Goal: Transaction & Acquisition: Download file/media

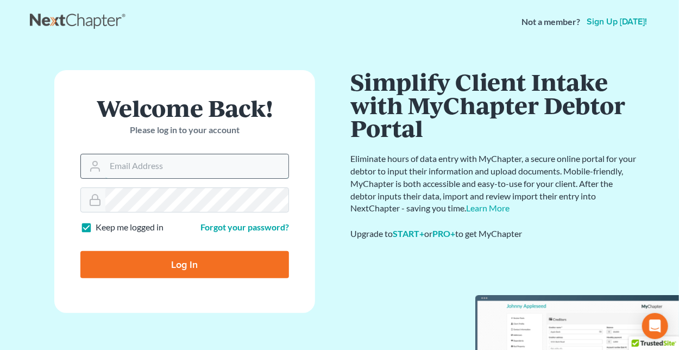
click at [194, 166] on input "Email Address" at bounding box center [196, 166] width 183 height 24
type input "[EMAIL_ADDRESS][DOMAIN_NAME]"
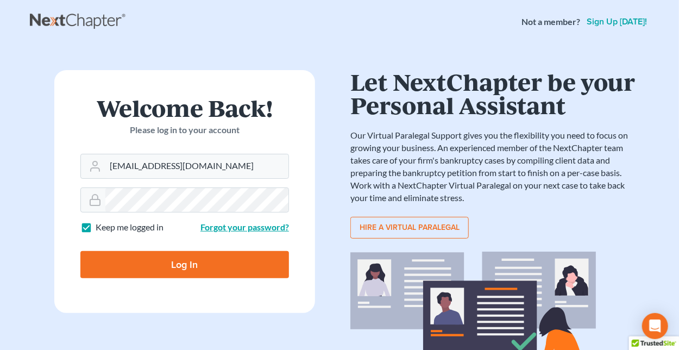
click at [247, 229] on link "Forgot your password?" at bounding box center [244, 227] width 89 height 10
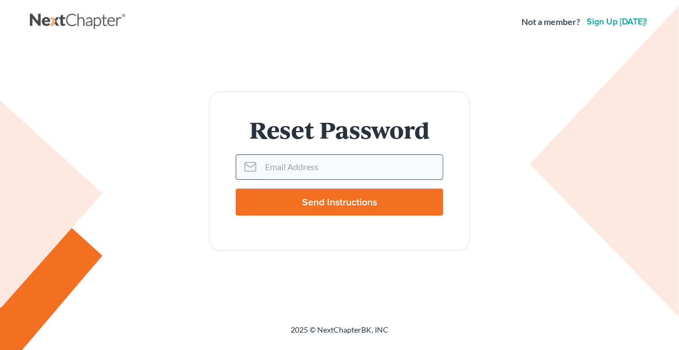
click at [318, 165] on input "Email Address" at bounding box center [352, 167] width 182 height 24
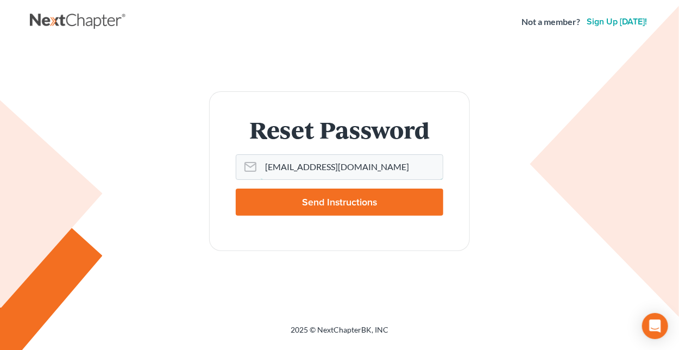
type input "[EMAIL_ADDRESS][DOMAIN_NAME]"
click at [262, 206] on input "Send Instructions" at bounding box center [340, 202] width 208 height 27
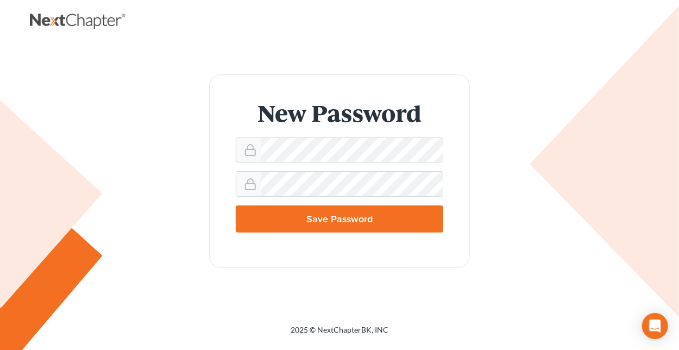
click at [341, 216] on input "Save Password" at bounding box center [340, 218] width 208 height 27
type input "Thinking..."
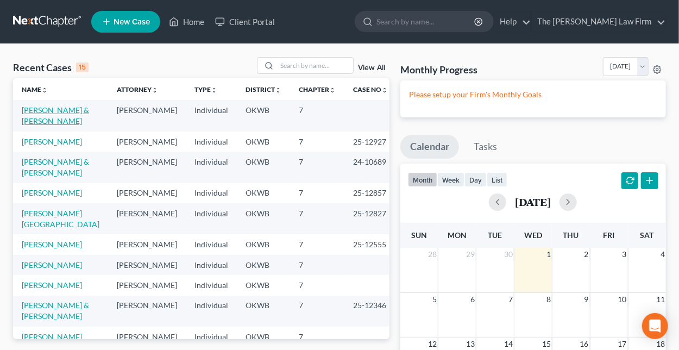
click at [49, 108] on link "Reece, Christine & Torres, Luis" at bounding box center [55, 115] width 67 height 20
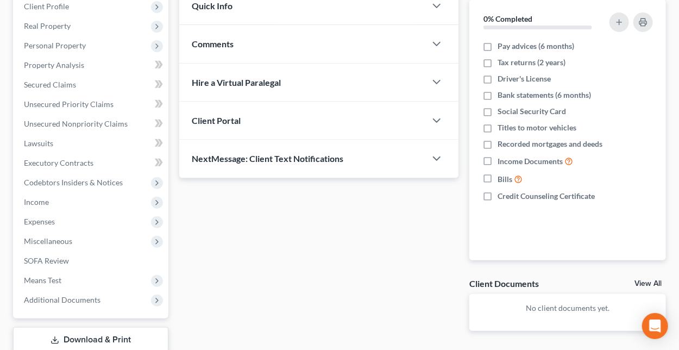
scroll to position [227, 0]
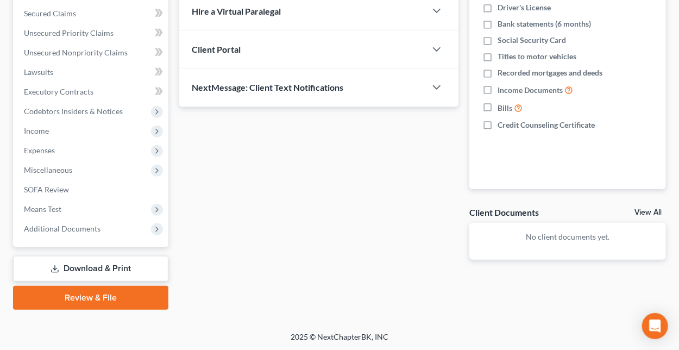
click at [93, 266] on link "Download & Print" at bounding box center [90, 269] width 155 height 26
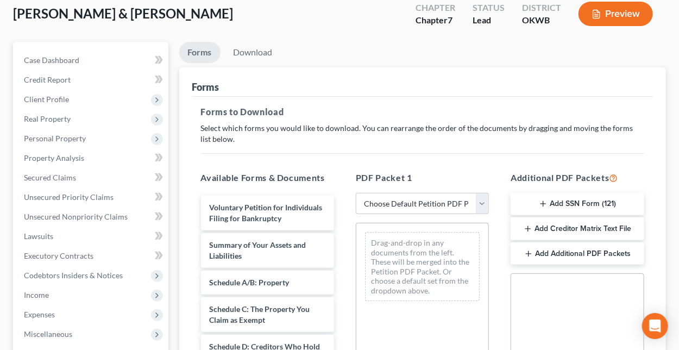
scroll to position [109, 0]
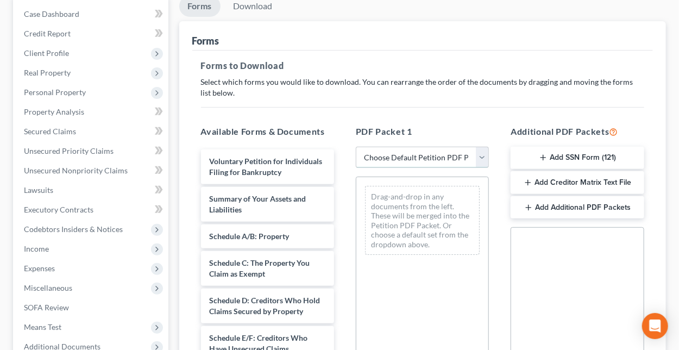
click at [482, 157] on select "Choose Default Petition PDF Packet Complete Bankruptcy Petition (all forms and …" at bounding box center [422, 158] width 133 height 22
select select "6"
click at [356, 147] on select "Choose Default Petition PDF Packet Complete Bankruptcy Petition (all forms and …" at bounding box center [422, 158] width 133 height 22
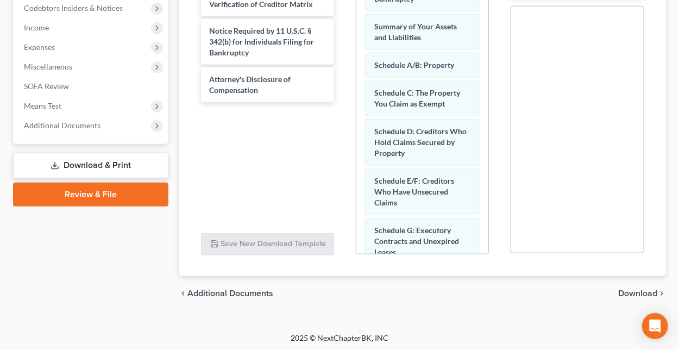
scroll to position [331, 0]
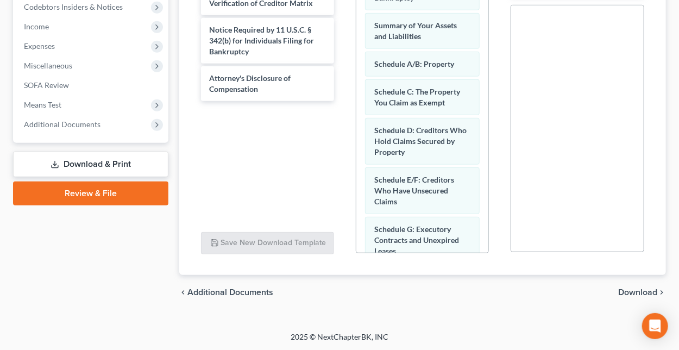
click at [628, 290] on span "Download" at bounding box center [637, 292] width 39 height 9
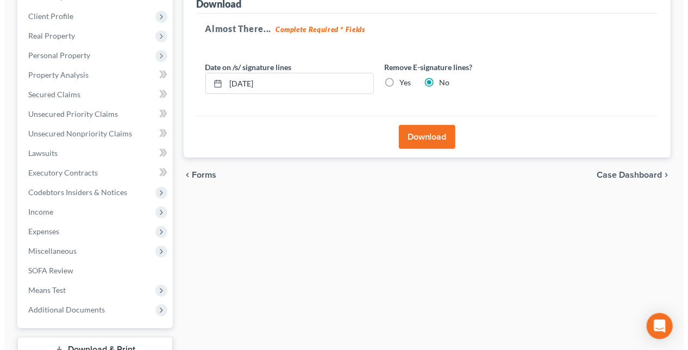
scroll to position [9, 0]
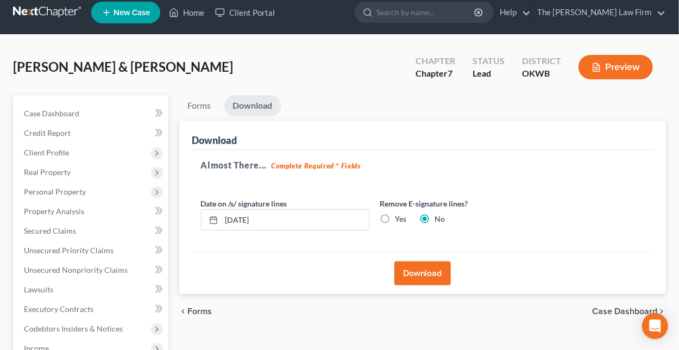
click at [396, 219] on label "Yes" at bounding box center [401, 219] width 11 height 11
click at [400, 219] on input "Yes" at bounding box center [403, 217] width 7 height 7
radio input "true"
radio input "false"
click at [419, 268] on button "Download" at bounding box center [422, 273] width 57 height 24
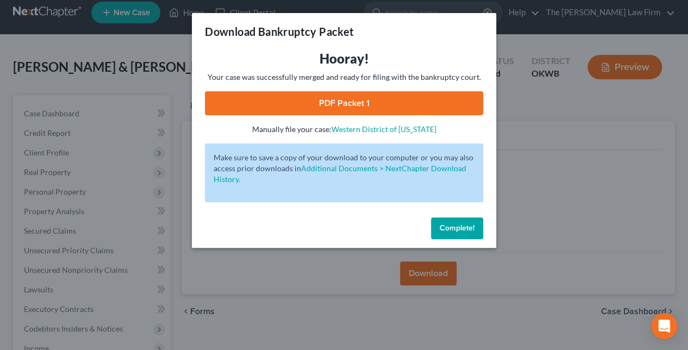
click at [339, 95] on link "PDF Packet 1" at bounding box center [344, 103] width 278 height 24
